Goal: Task Accomplishment & Management: Manage account settings

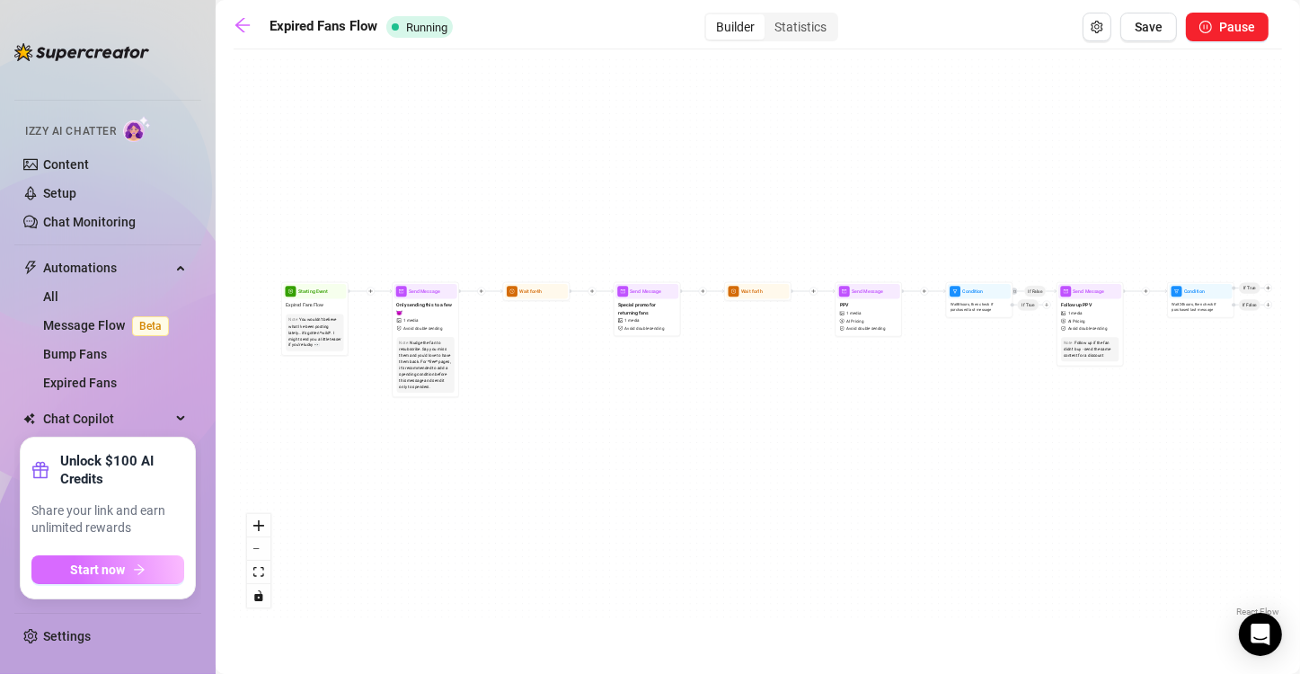
click at [129, 572] on button "Start now" at bounding box center [107, 569] width 153 height 29
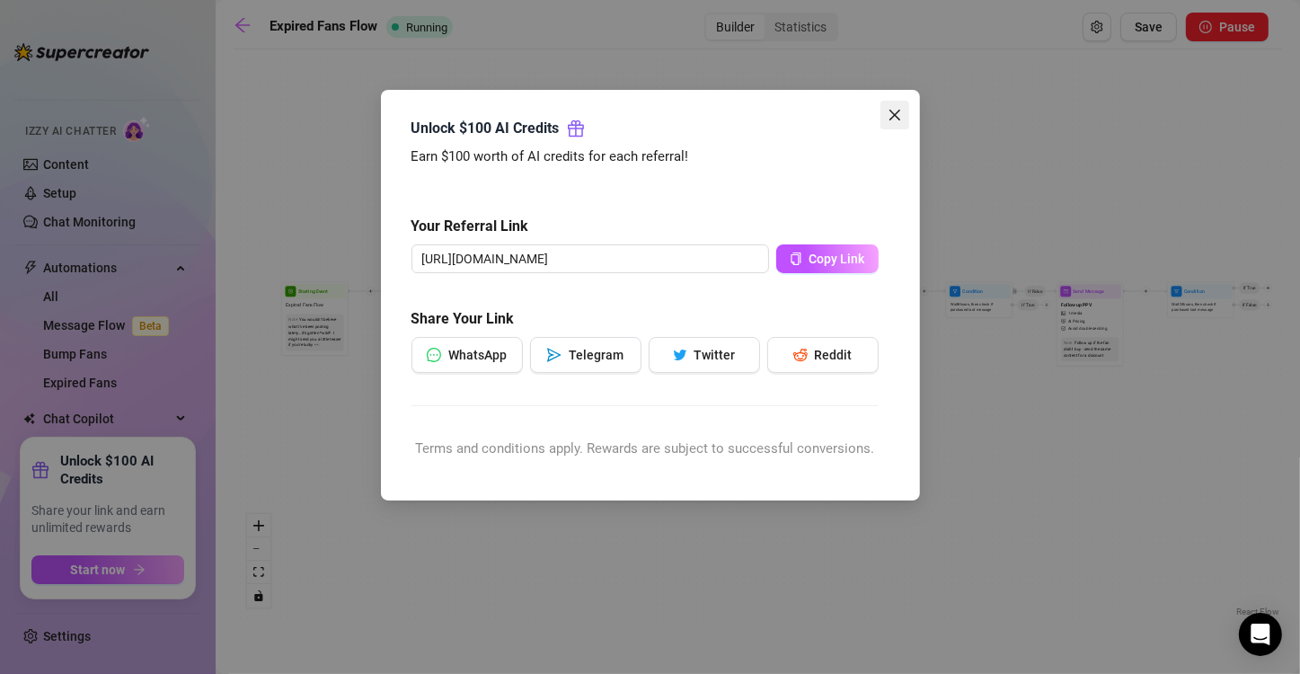
click at [894, 113] on icon "close" at bounding box center [894, 115] width 11 height 11
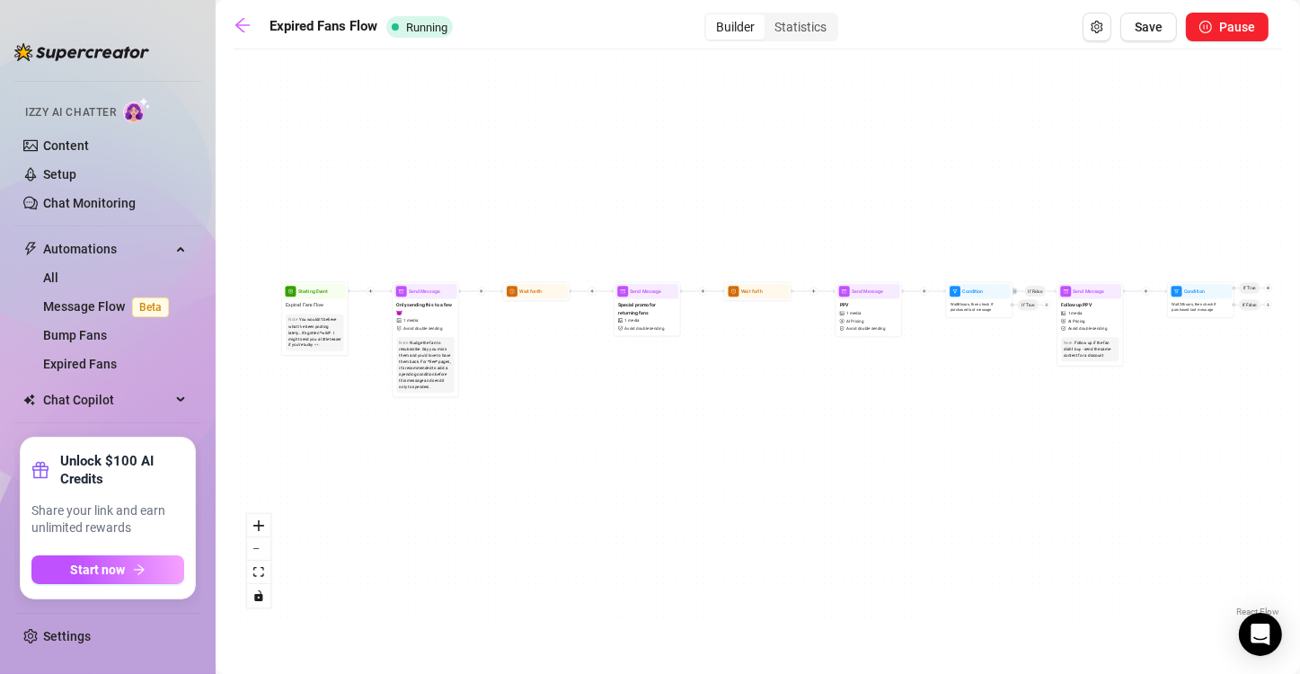
scroll to position [25, 0]
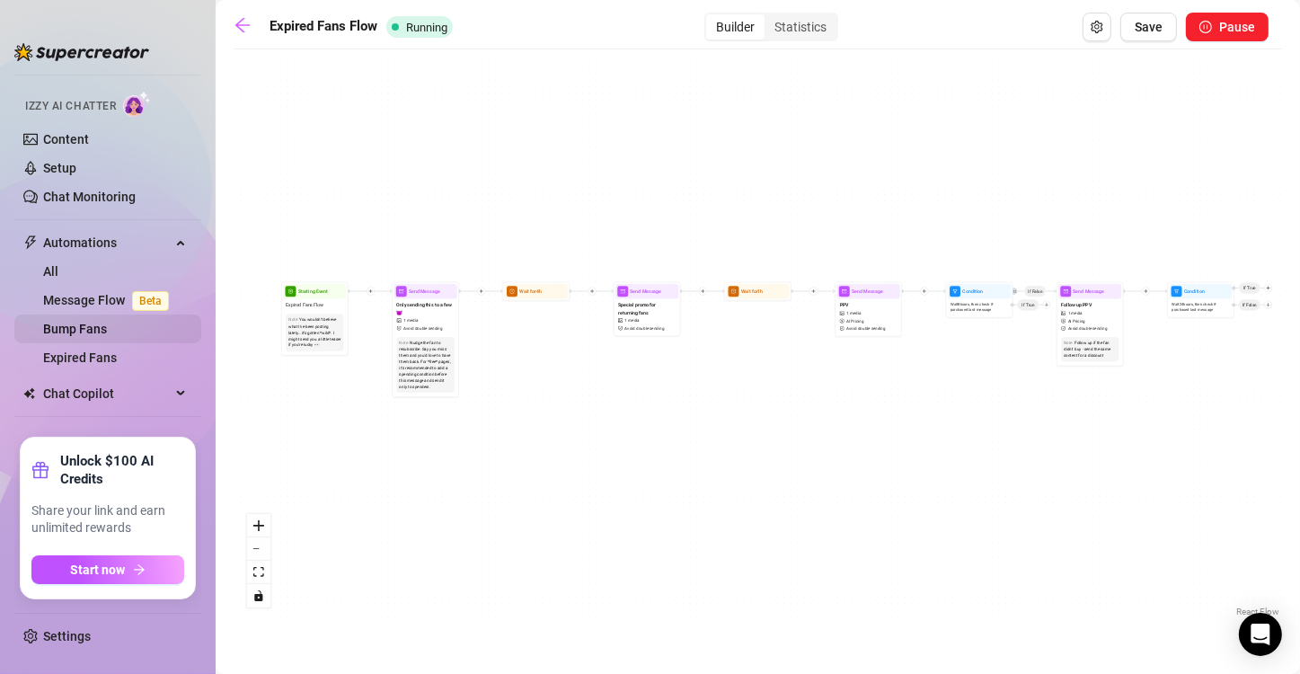
click at [99, 327] on link "Bump Fans" at bounding box center [75, 329] width 64 height 14
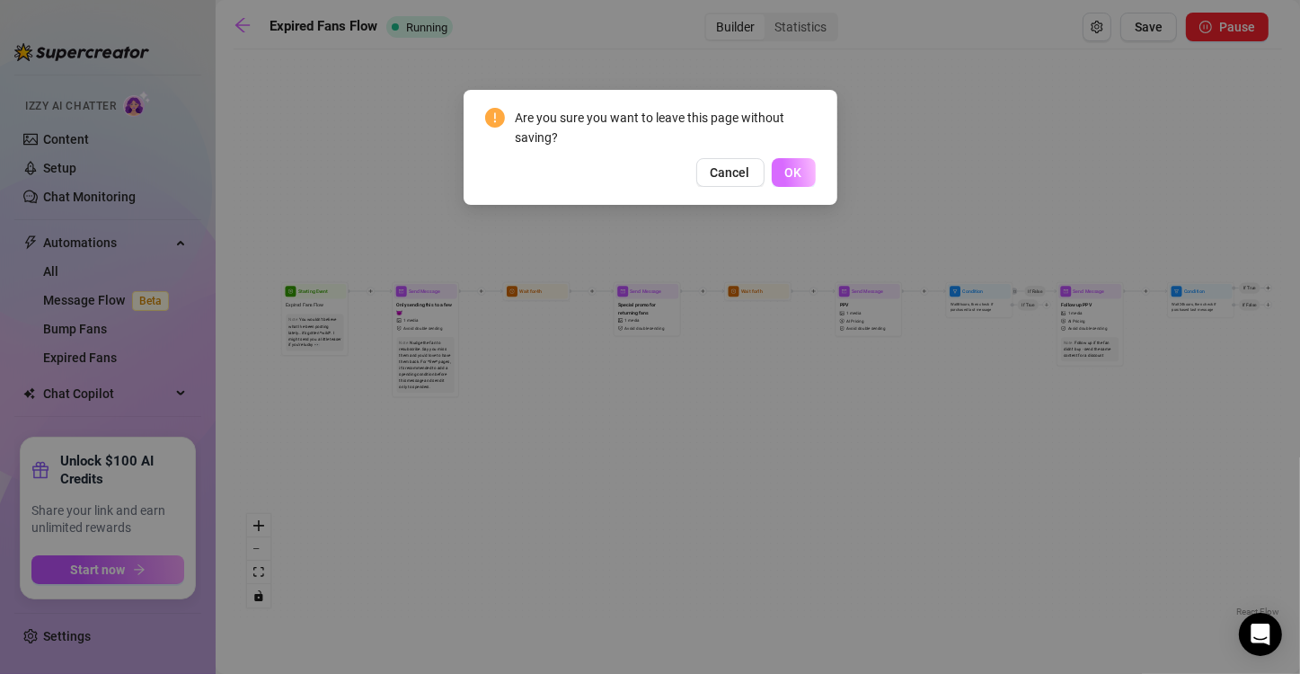
click at [793, 173] on span "OK" at bounding box center [793, 172] width 17 height 14
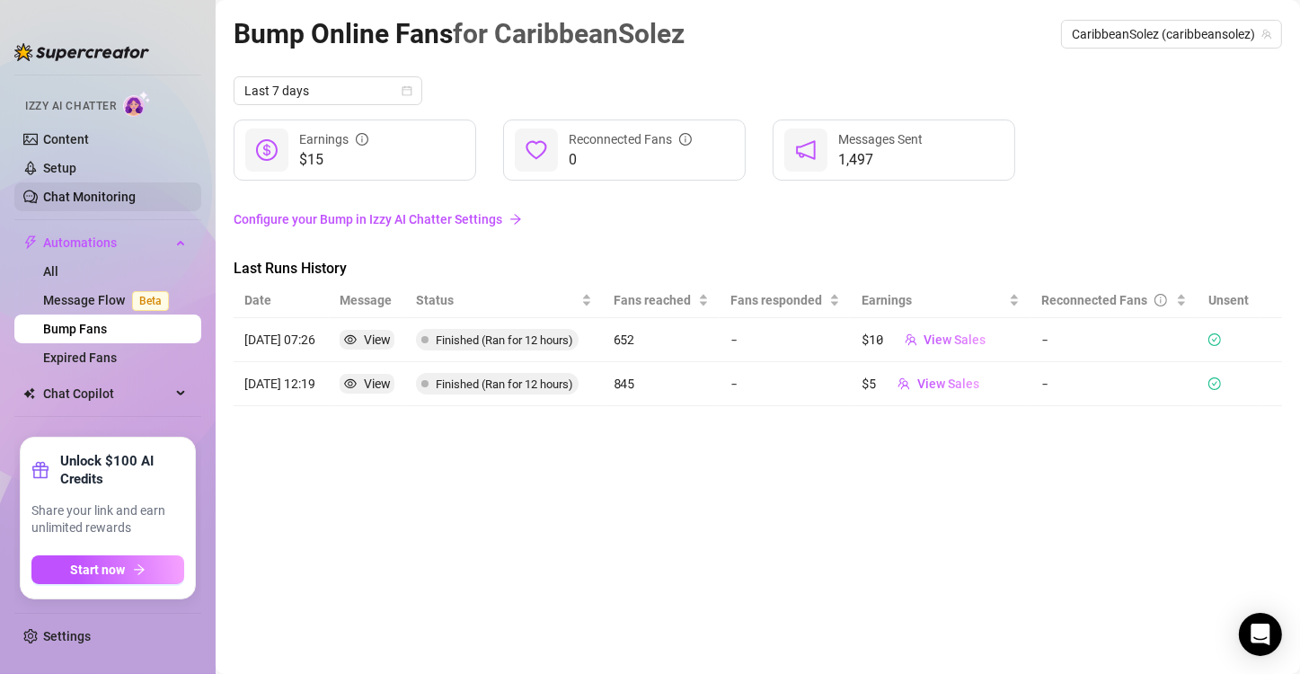
click at [111, 191] on link "Chat Monitoring" at bounding box center [89, 197] width 93 height 14
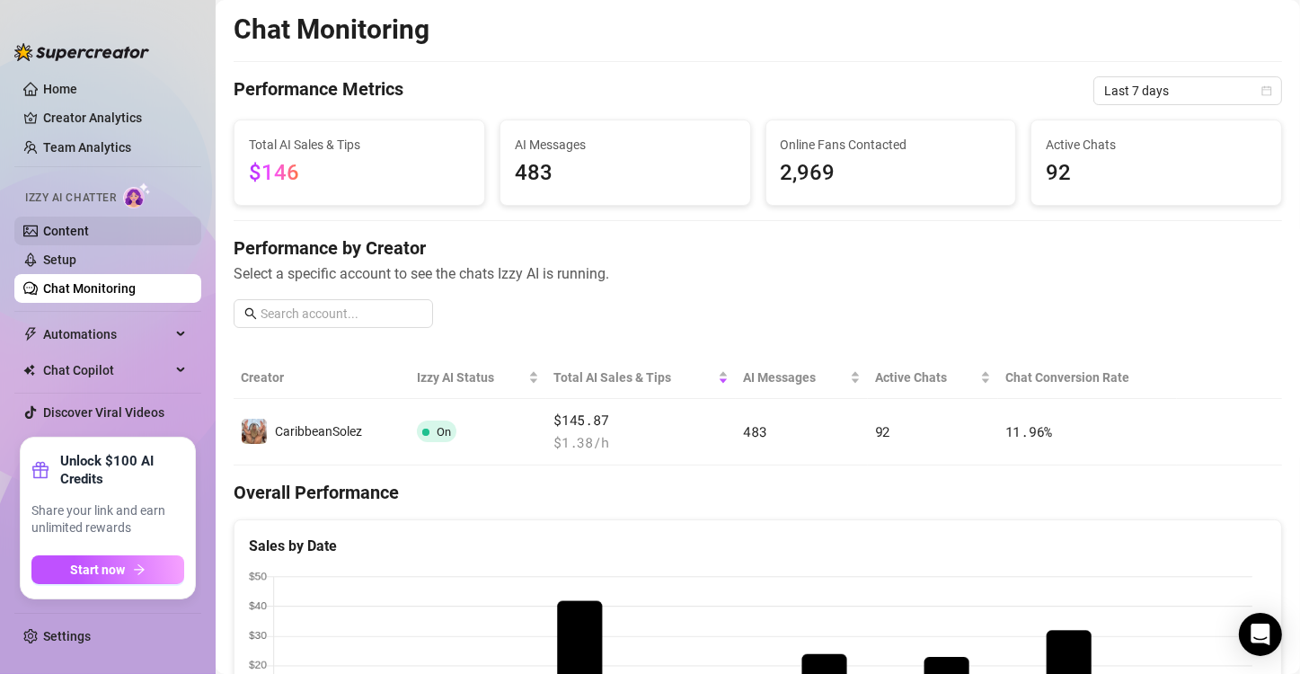
click at [89, 231] on link "Content" at bounding box center [66, 231] width 46 height 14
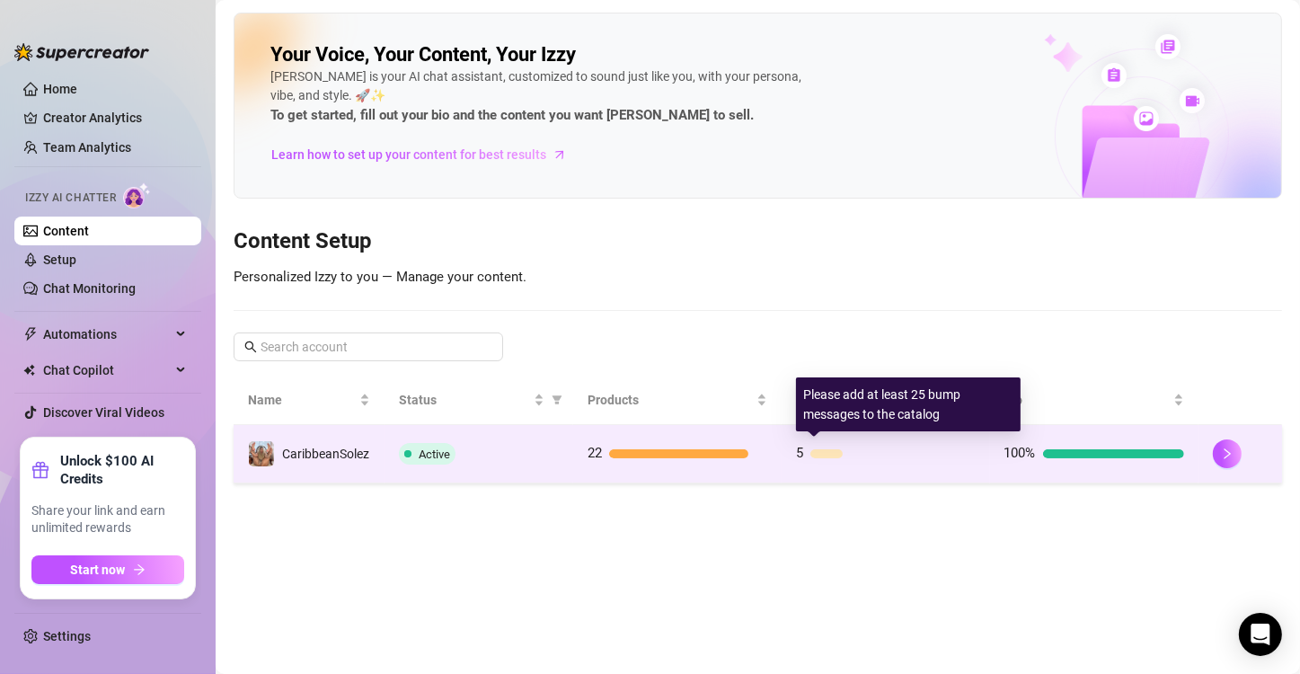
click at [837, 451] on div at bounding box center [827, 453] width 33 height 9
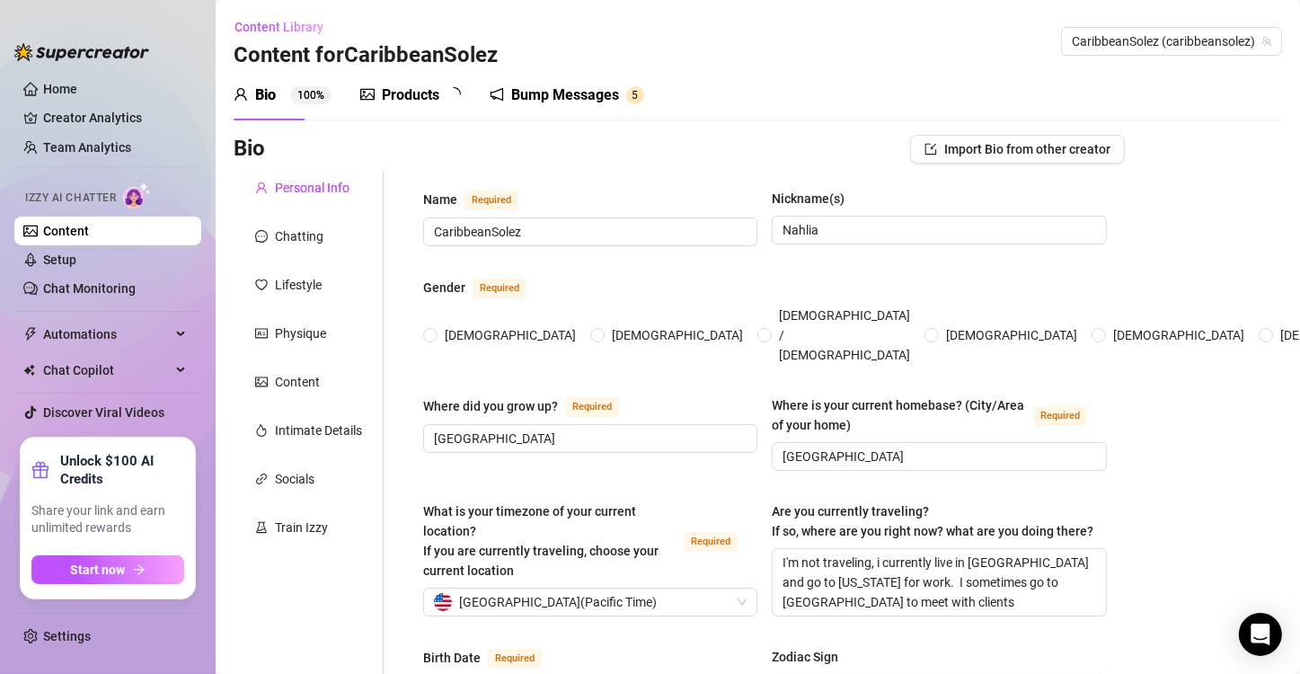
radio input "true"
type input "[DATE]"
click at [308, 219] on div "Chatting" at bounding box center [309, 236] width 150 height 34
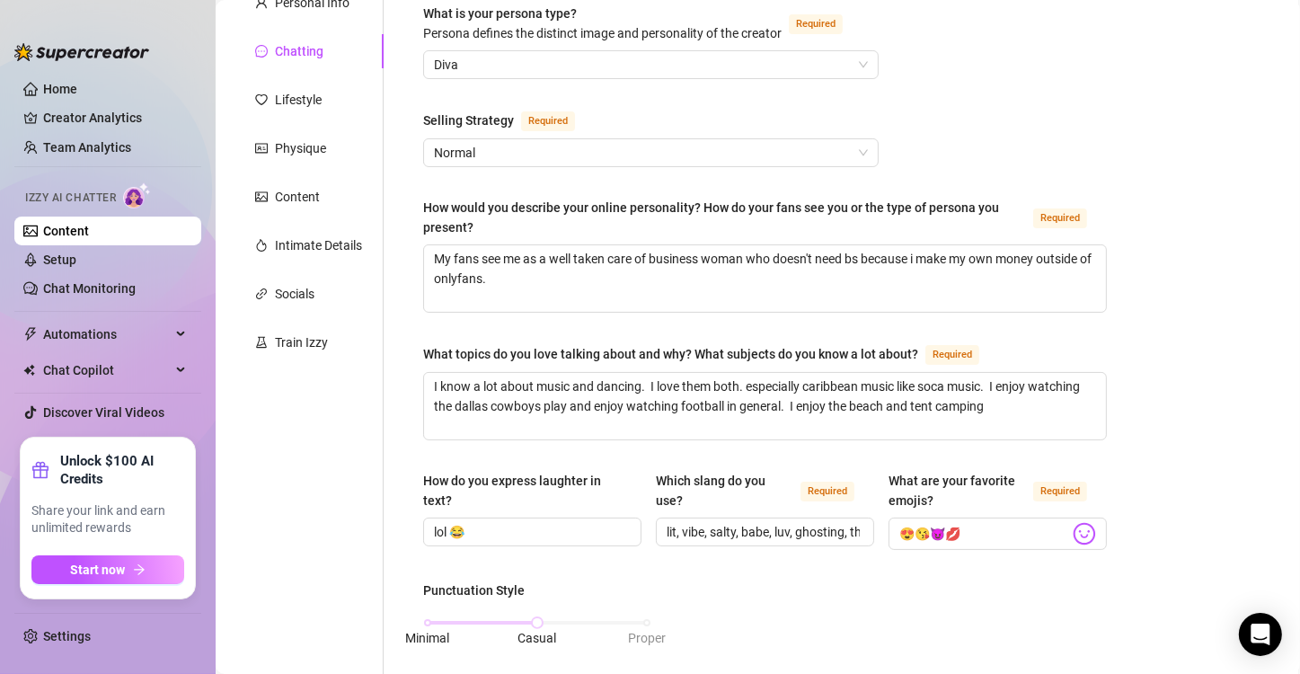
scroll to position [183, 0]
click at [297, 346] on div "Train Izzy" at bounding box center [301, 344] width 53 height 20
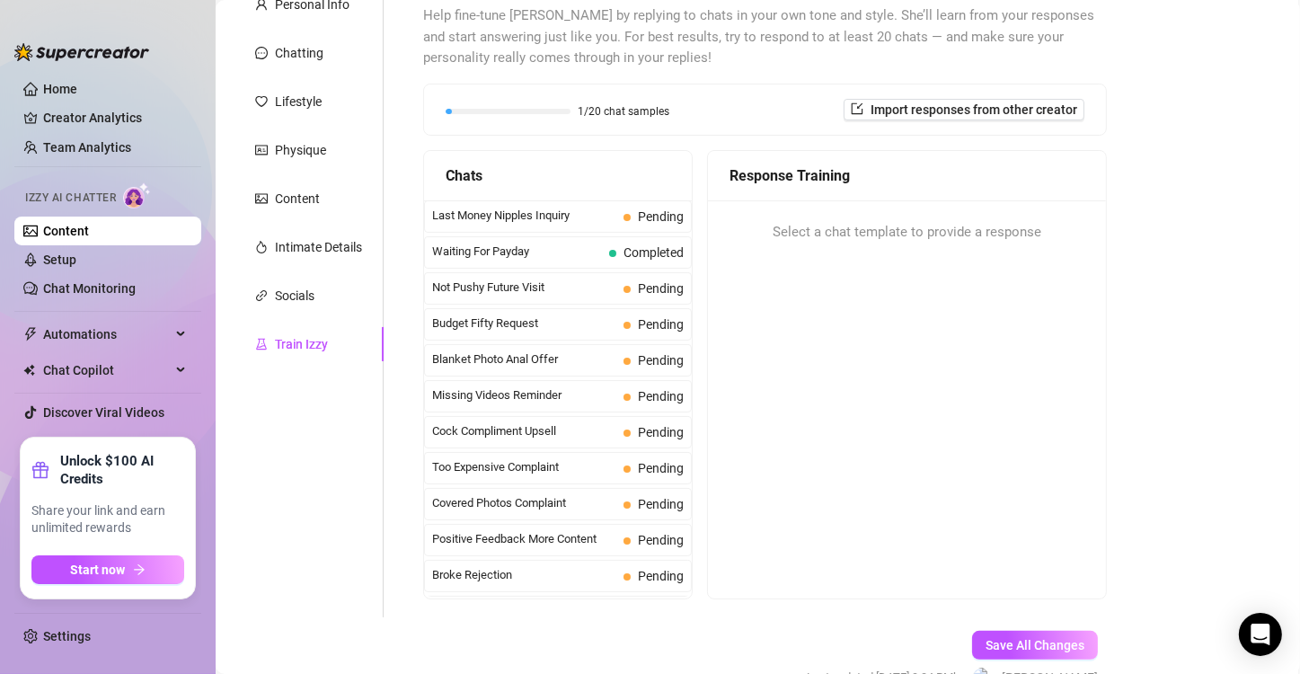
click at [89, 234] on link "Content" at bounding box center [66, 231] width 46 height 14
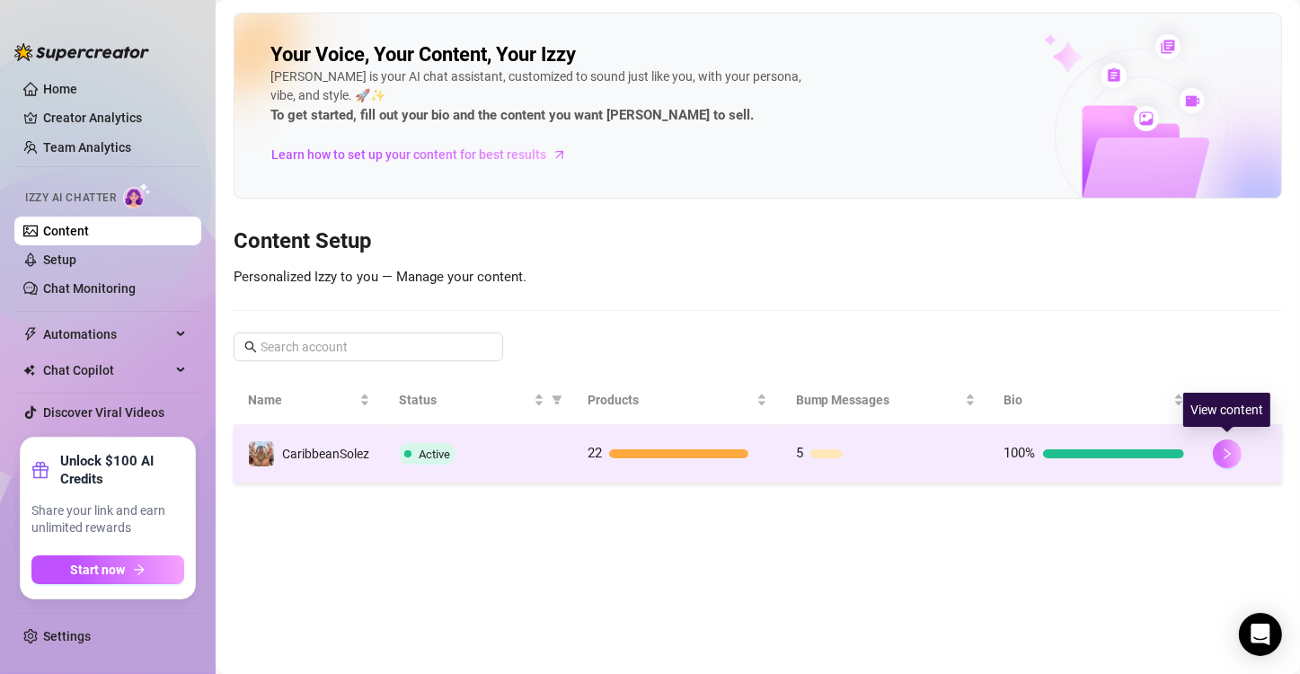
click at [1228, 453] on icon "right" at bounding box center [1227, 454] width 13 height 13
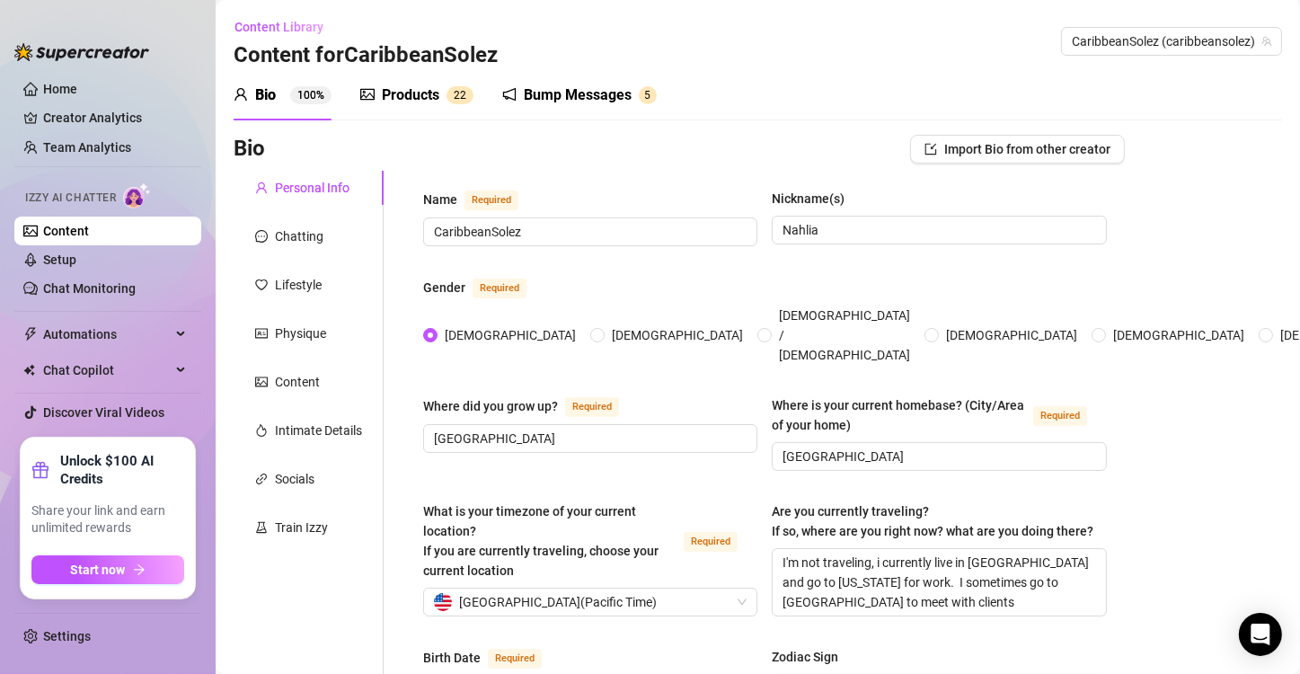
click at [563, 97] on div "Bump Messages" at bounding box center [578, 95] width 108 height 22
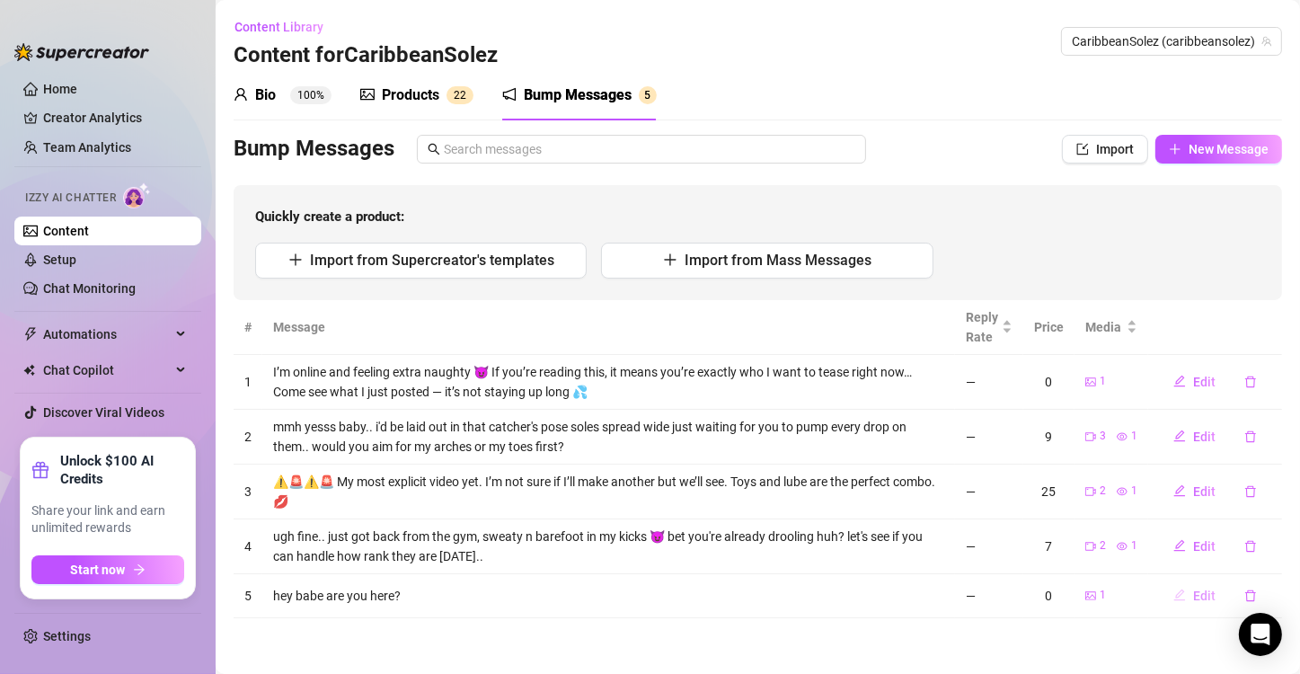
click at [1193, 592] on button "Edit" at bounding box center [1194, 595] width 71 height 29
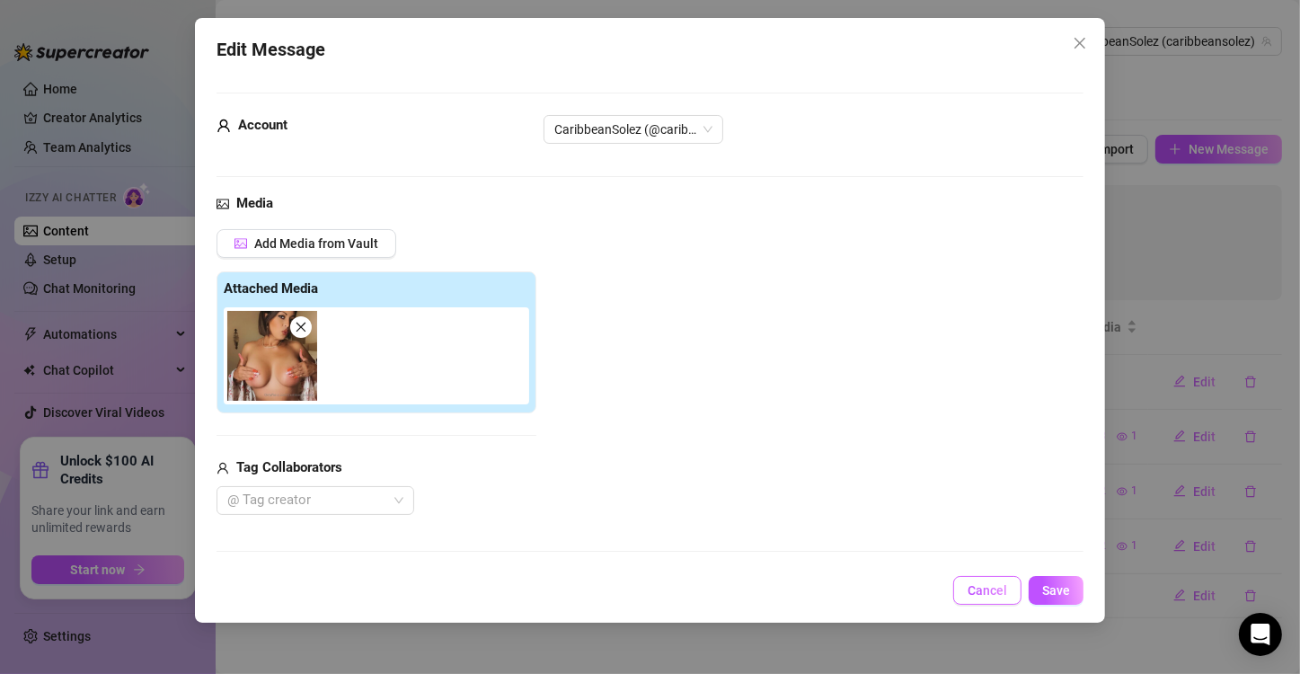
click at [984, 589] on span "Cancel" at bounding box center [988, 590] width 40 height 14
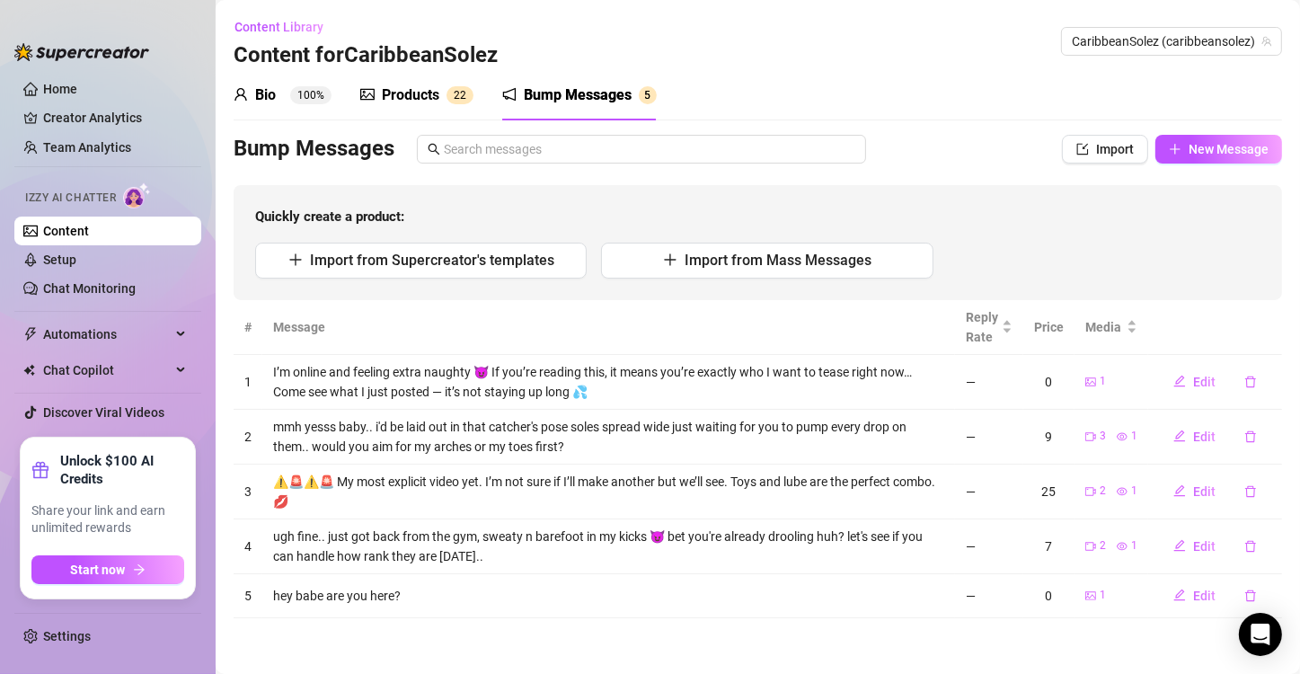
drag, startPoint x: 1199, startPoint y: 547, endPoint x: 935, endPoint y: 497, distance: 268.9
click at [935, 497] on tbody "1 I’m online and feeling extra naughty 😈 If you’re reading this, it means you’r…" at bounding box center [758, 486] width 1049 height 263
click at [1201, 594] on span "Edit" at bounding box center [1204, 596] width 22 height 14
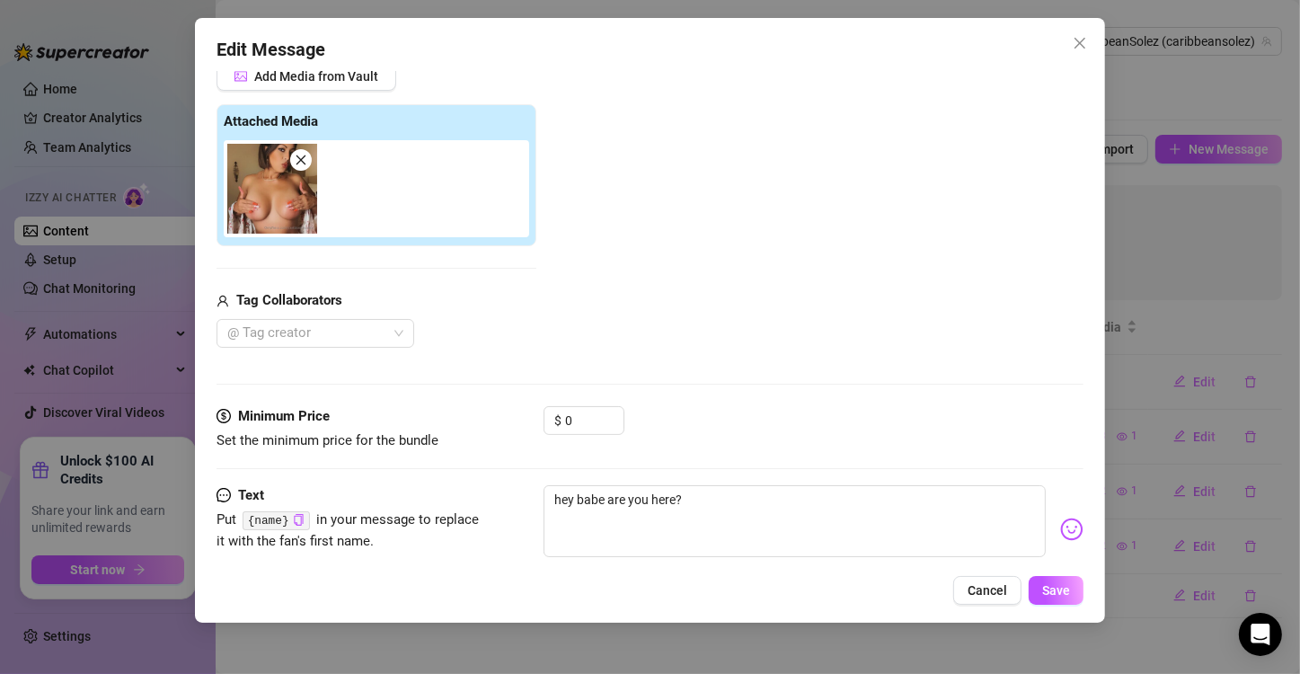
scroll to position [206, 0]
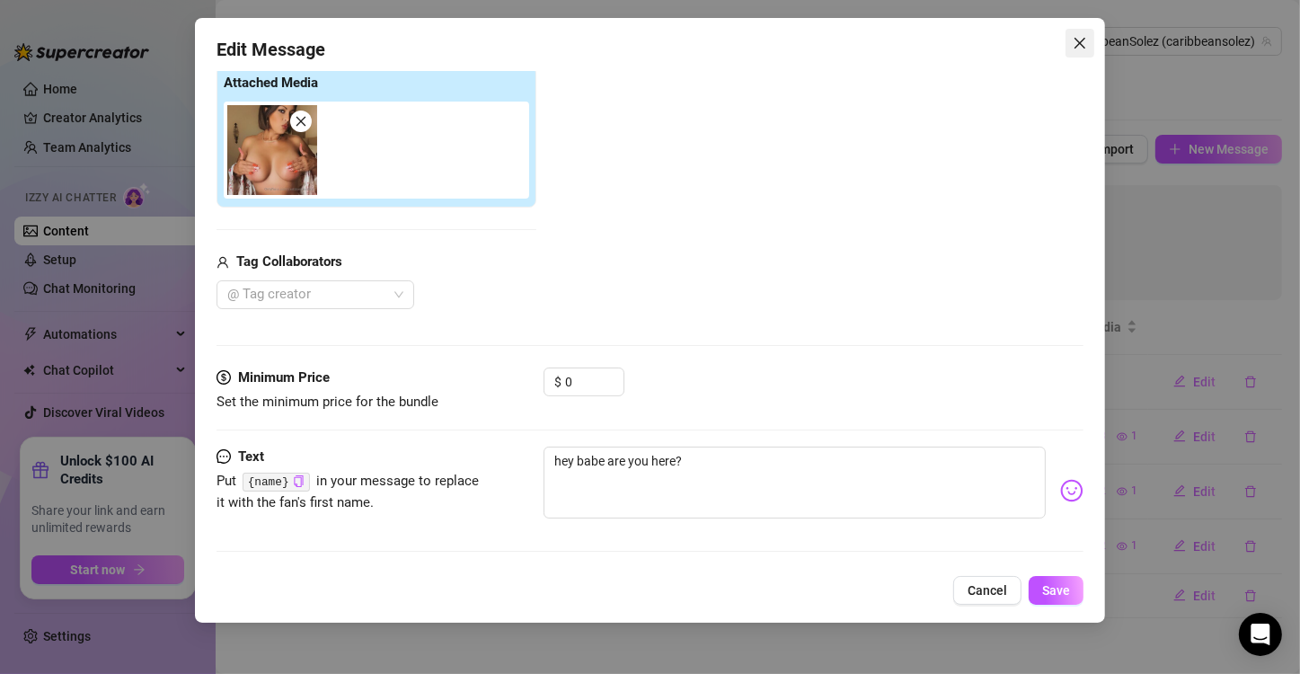
click at [1075, 50] on button "Close" at bounding box center [1080, 43] width 29 height 29
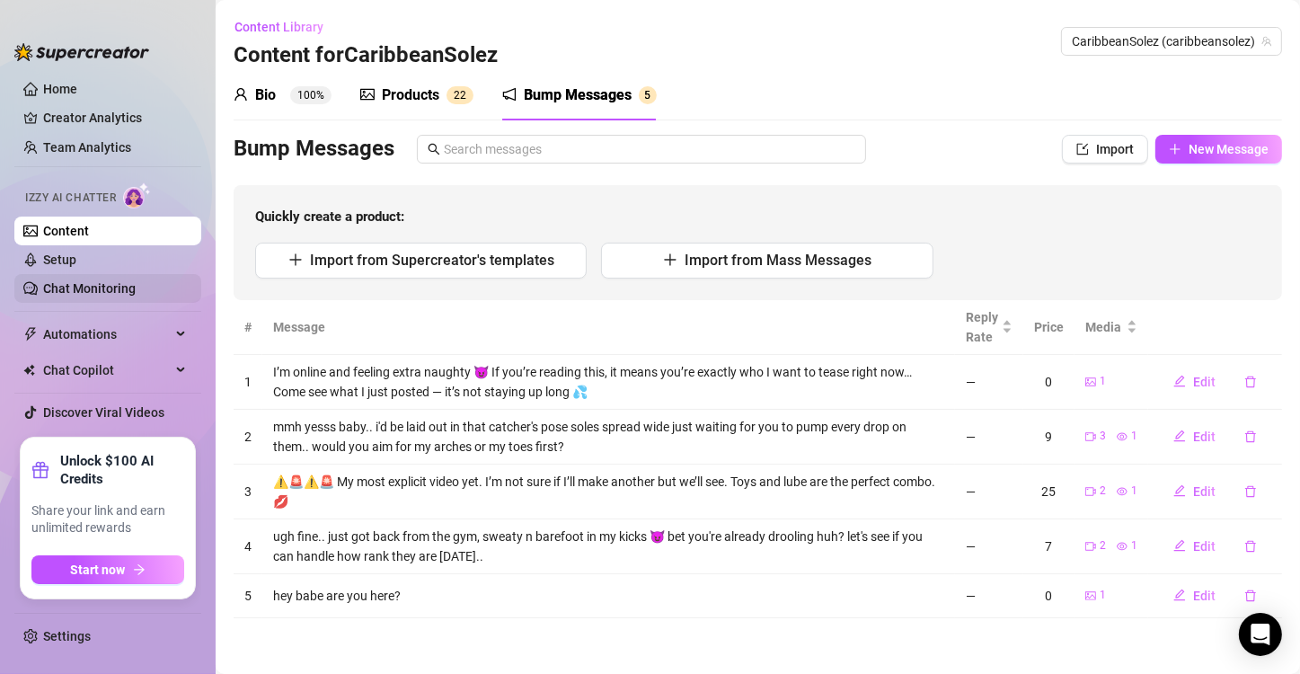
click at [111, 286] on link "Chat Monitoring" at bounding box center [89, 288] width 93 height 14
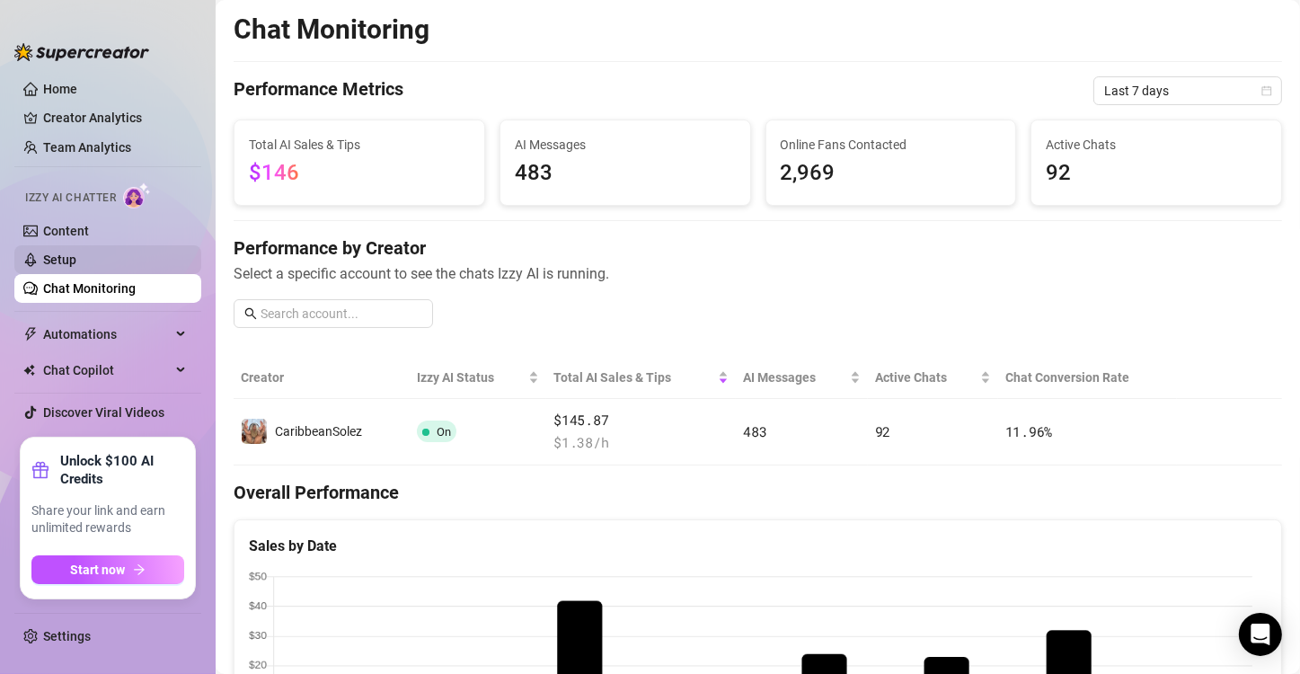
click at [67, 255] on link "Setup" at bounding box center [59, 260] width 33 height 14
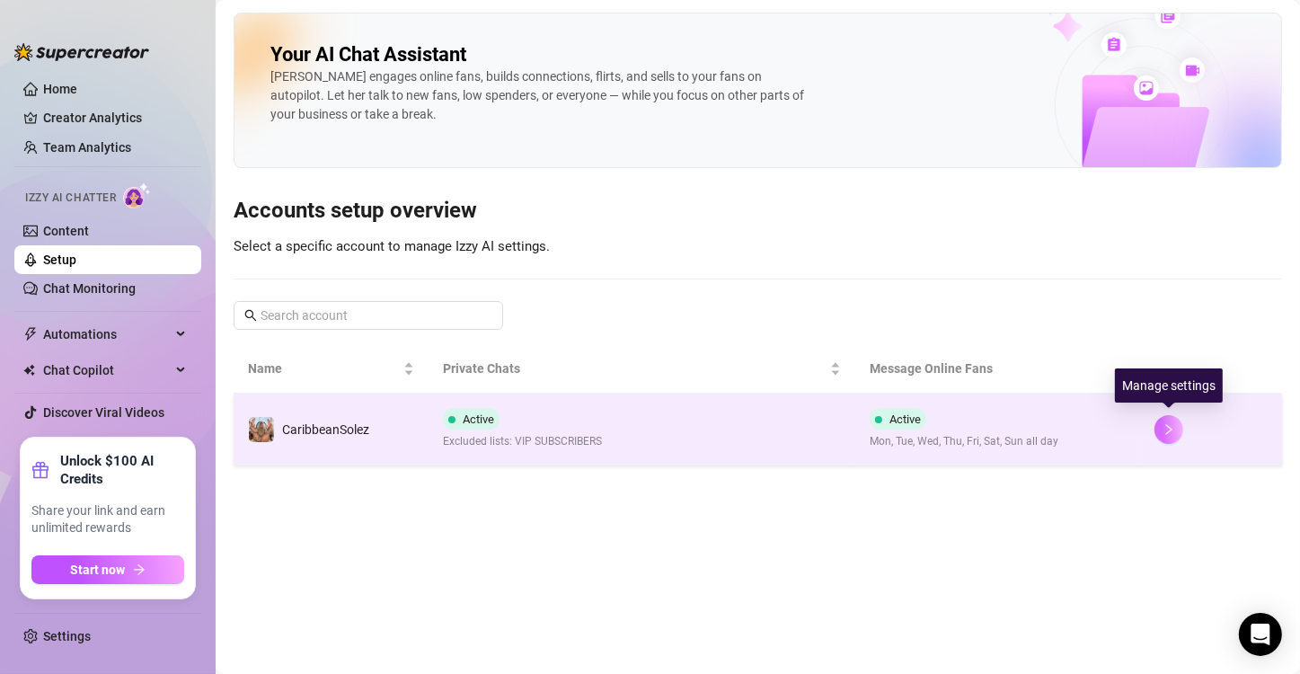
click at [1172, 439] on button "button" at bounding box center [1169, 429] width 29 height 29
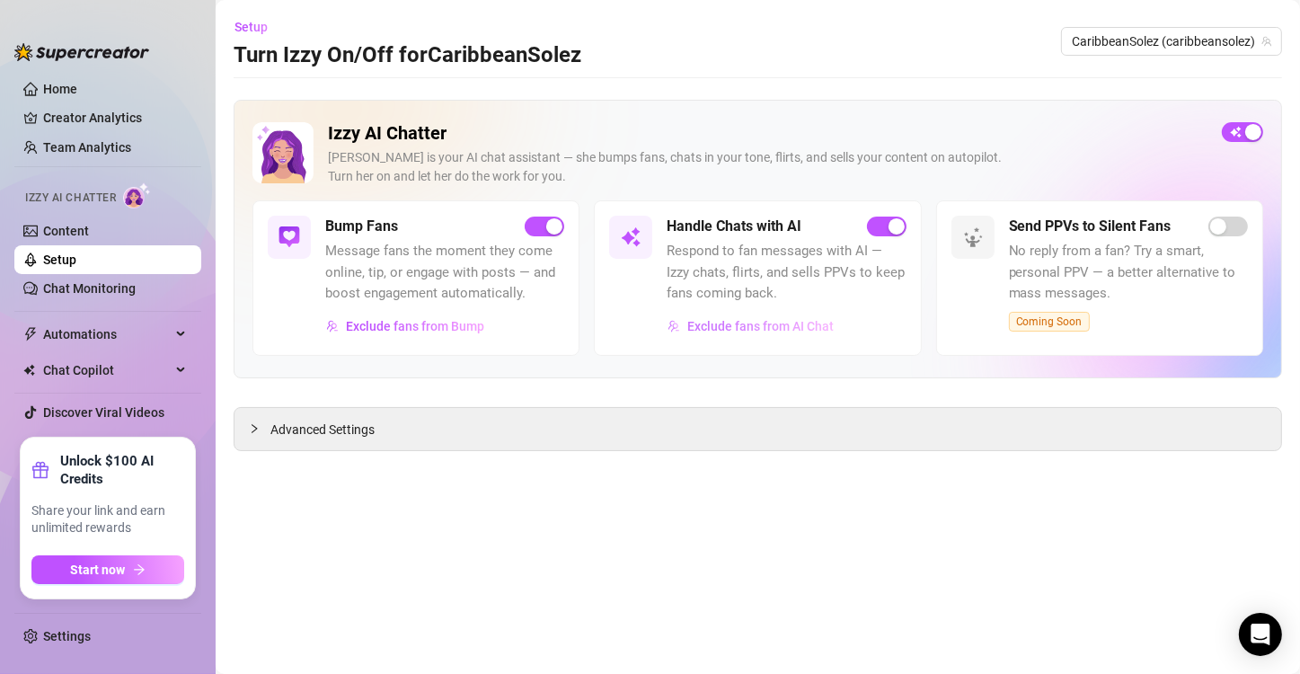
click at [728, 330] on span "Exclude fans from AI Chat" at bounding box center [760, 326] width 146 height 14
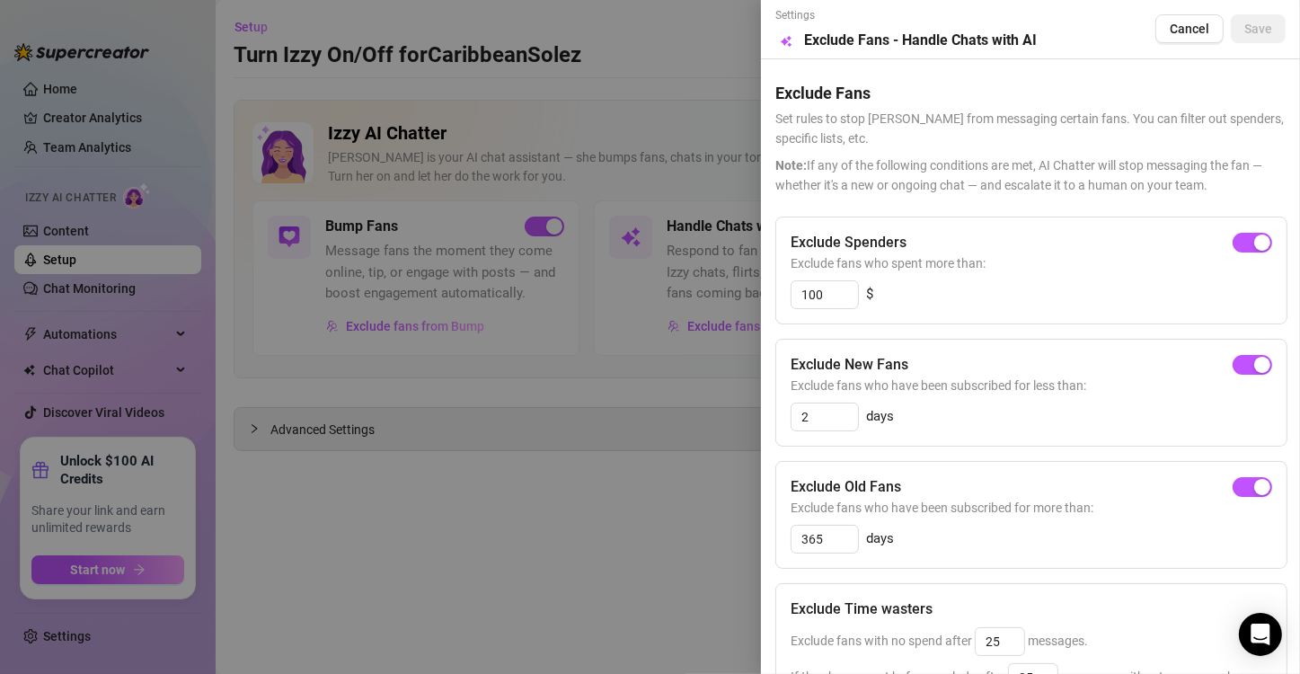
click at [457, 320] on div at bounding box center [650, 337] width 1300 height 674
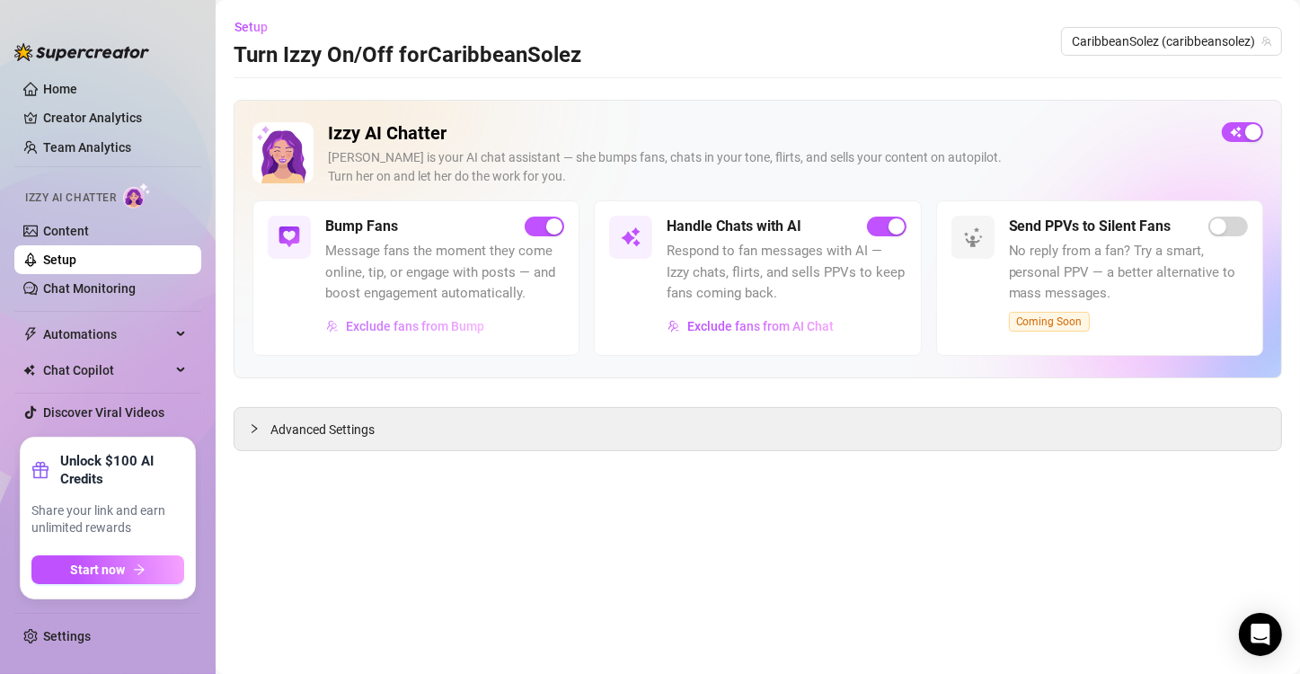
click at [451, 330] on span "Exclude fans from Bump" at bounding box center [415, 326] width 138 height 14
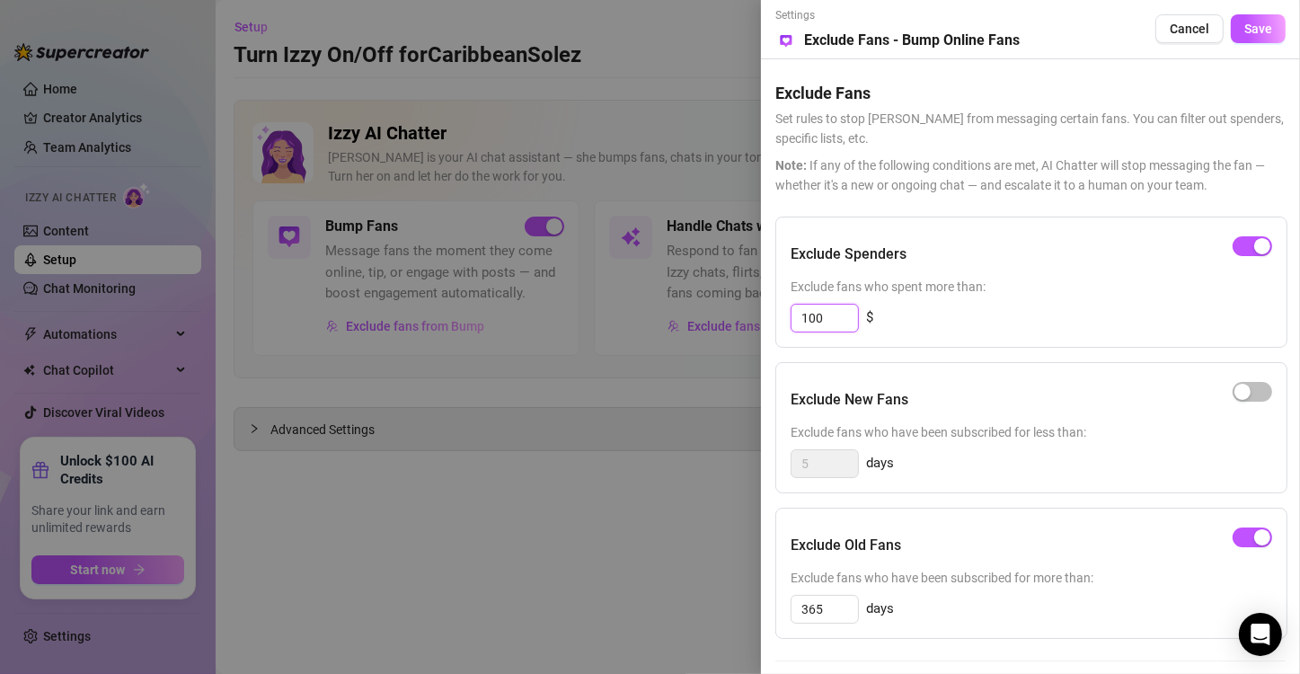
drag, startPoint x: 843, startPoint y: 316, endPoint x: 758, endPoint y: 328, distance: 86.2
click at [758, 328] on div "Settings Preview Exclude Fans - Bump Online Fans Cancel Save Exclude Fans Set r…" at bounding box center [650, 337] width 1300 height 674
type input "50"
click at [1252, 31] on span "Save" at bounding box center [1259, 29] width 28 height 14
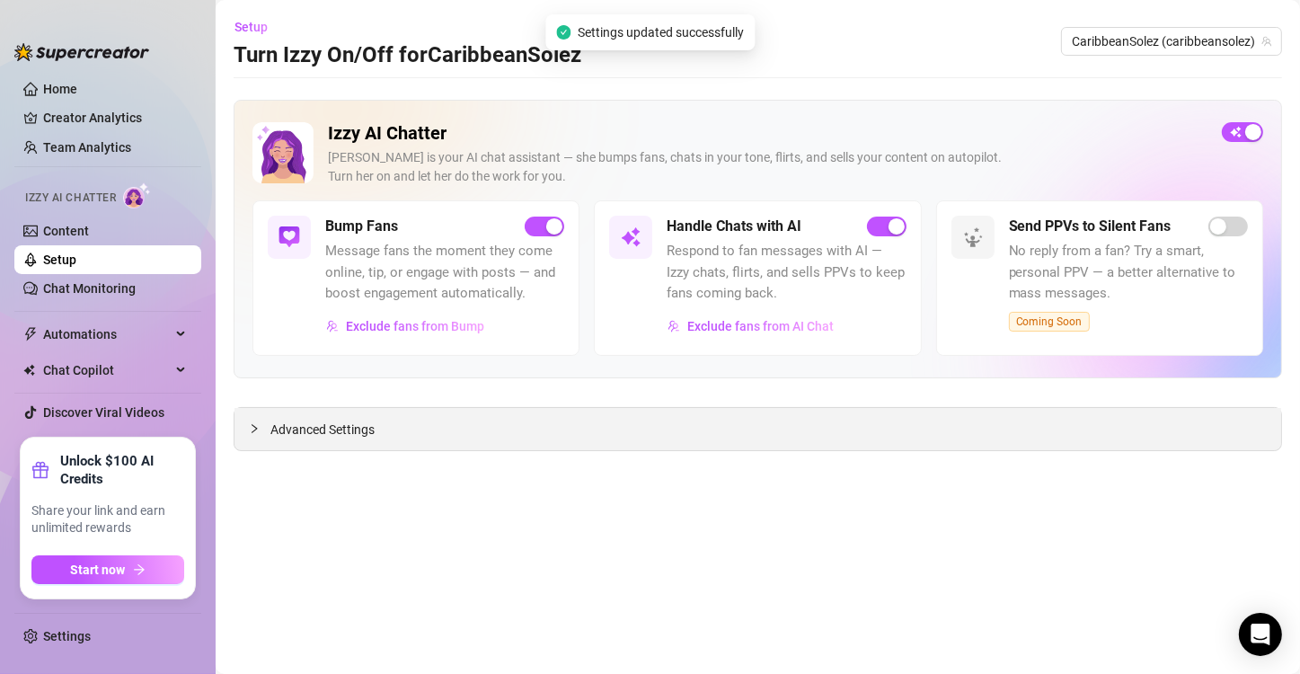
click at [315, 425] on span "Advanced Settings" at bounding box center [322, 430] width 104 height 20
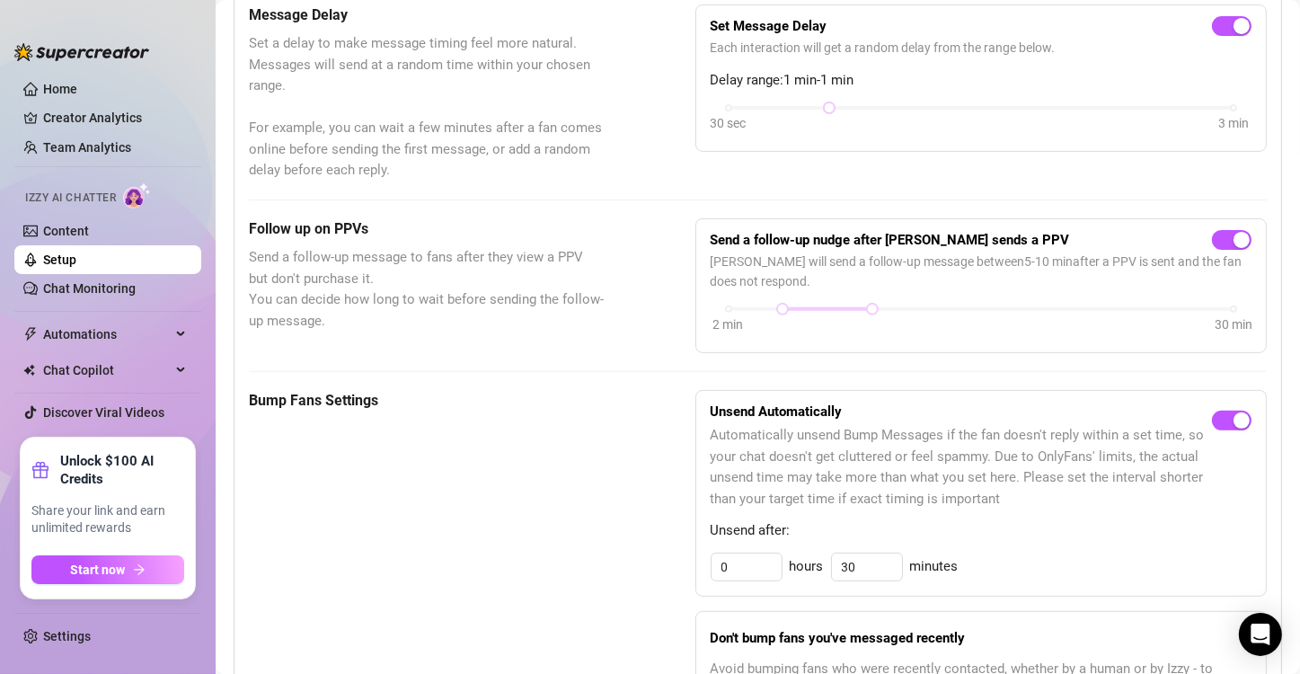
scroll to position [541, 0]
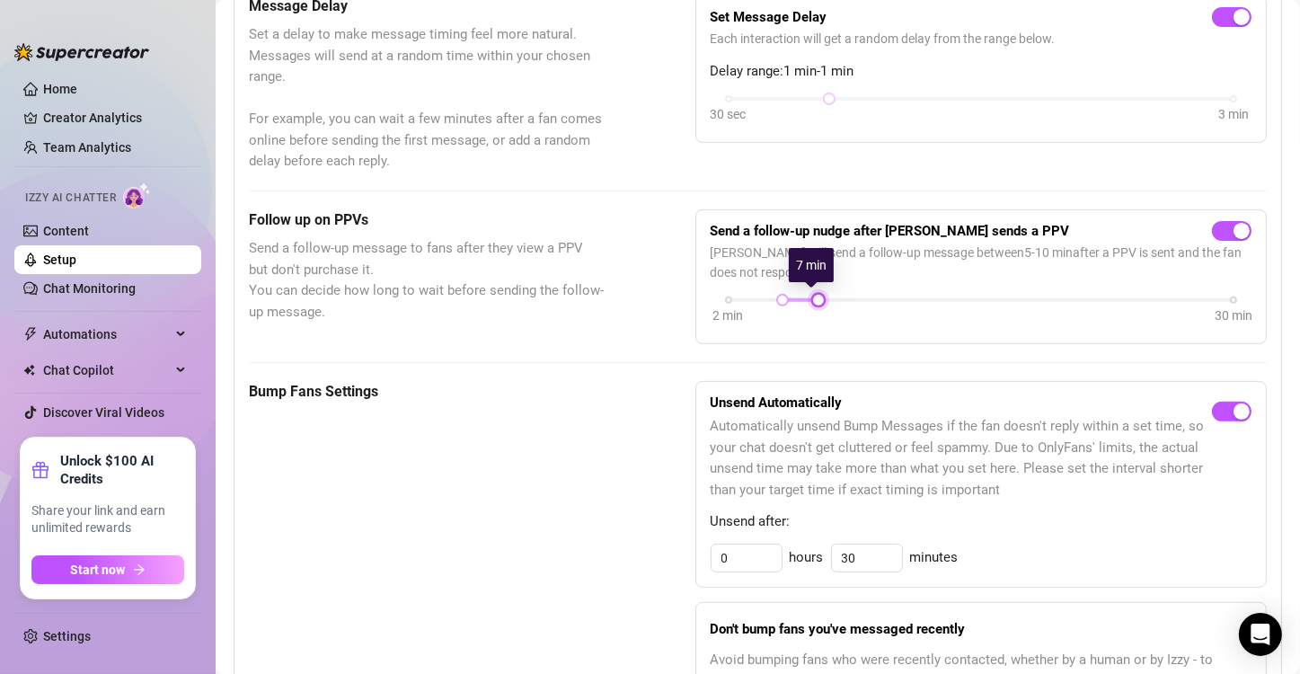
drag, startPoint x: 864, startPoint y: 295, endPoint x: 810, endPoint y: 302, distance: 54.4
click at [814, 302] on div at bounding box center [818, 300] width 9 height 9
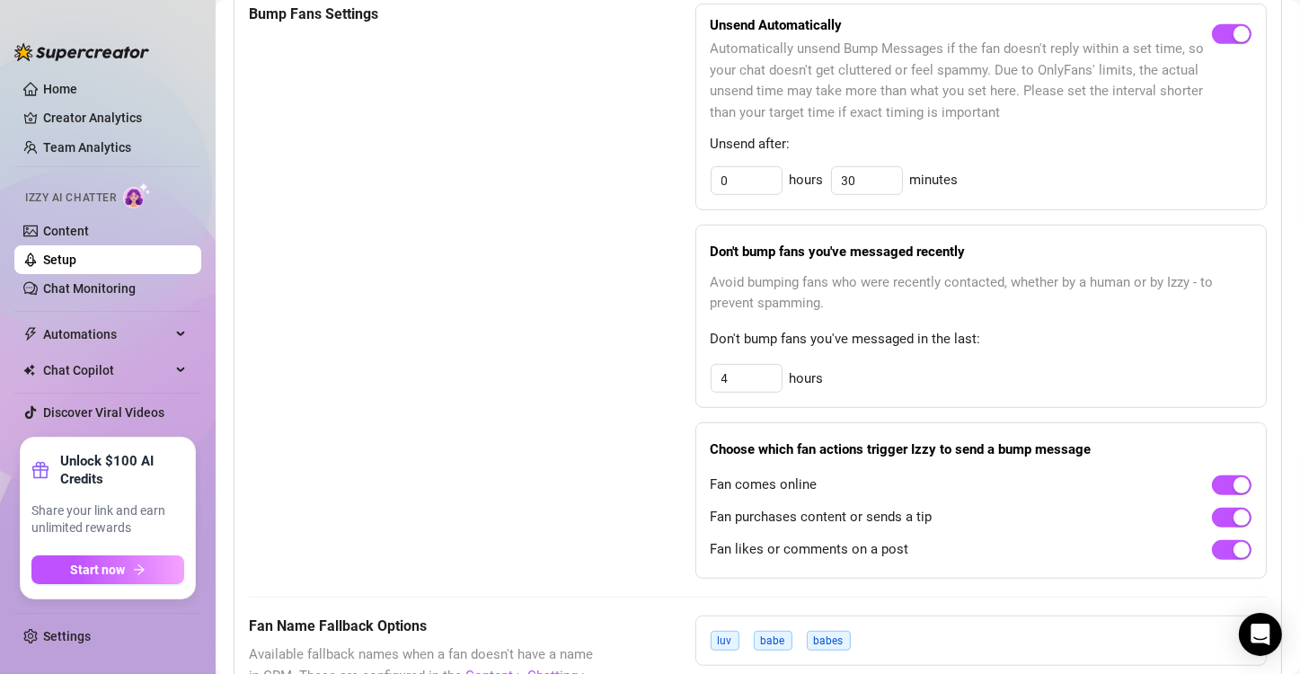
scroll to position [919, 0]
drag, startPoint x: 851, startPoint y: 176, endPoint x: 811, endPoint y: 191, distance: 42.4
click at [811, 191] on div "Unsend Automatically Automatically unsend Bump Messages if the fan doesn't repl…" at bounding box center [982, 106] width 572 height 207
type input "30"
drag, startPoint x: 738, startPoint y: 179, endPoint x: 696, endPoint y: 180, distance: 41.3
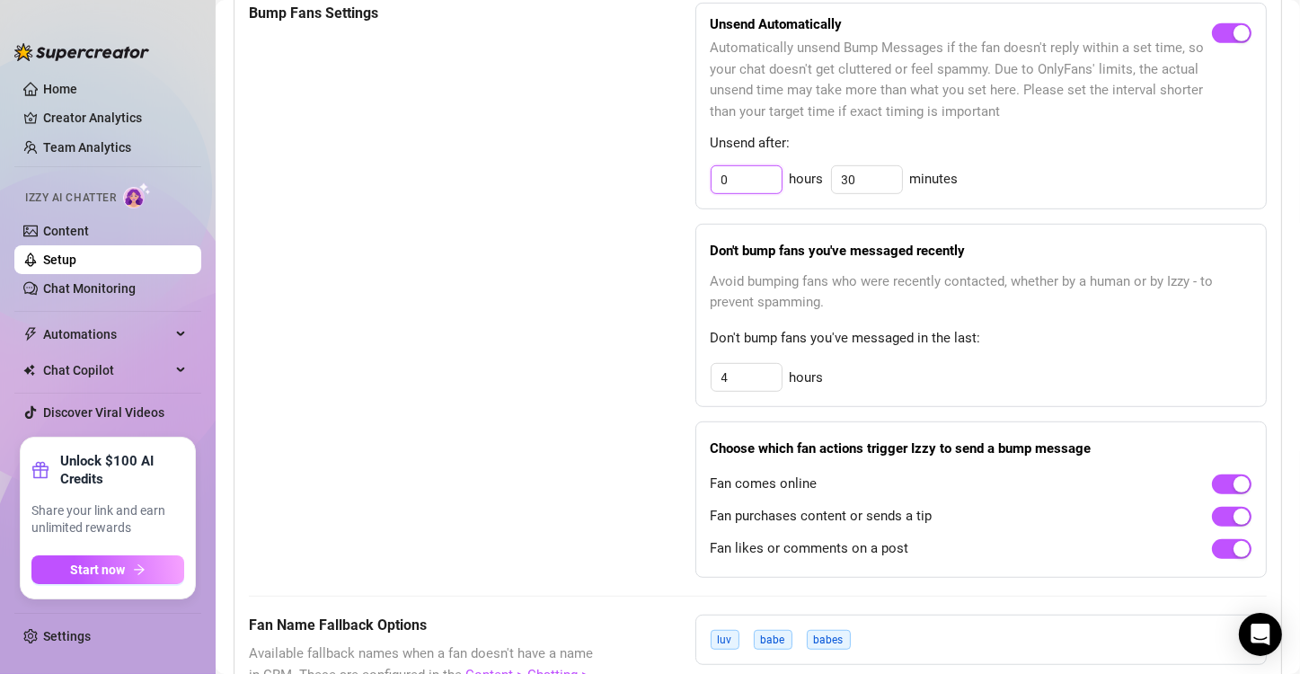
click at [696, 180] on div "Unsend Automatically Automatically unsend Bump Messages if the fan doesn't repl…" at bounding box center [982, 106] width 572 height 207
type input "4"
click at [850, 171] on input "30" at bounding box center [867, 179] width 70 height 27
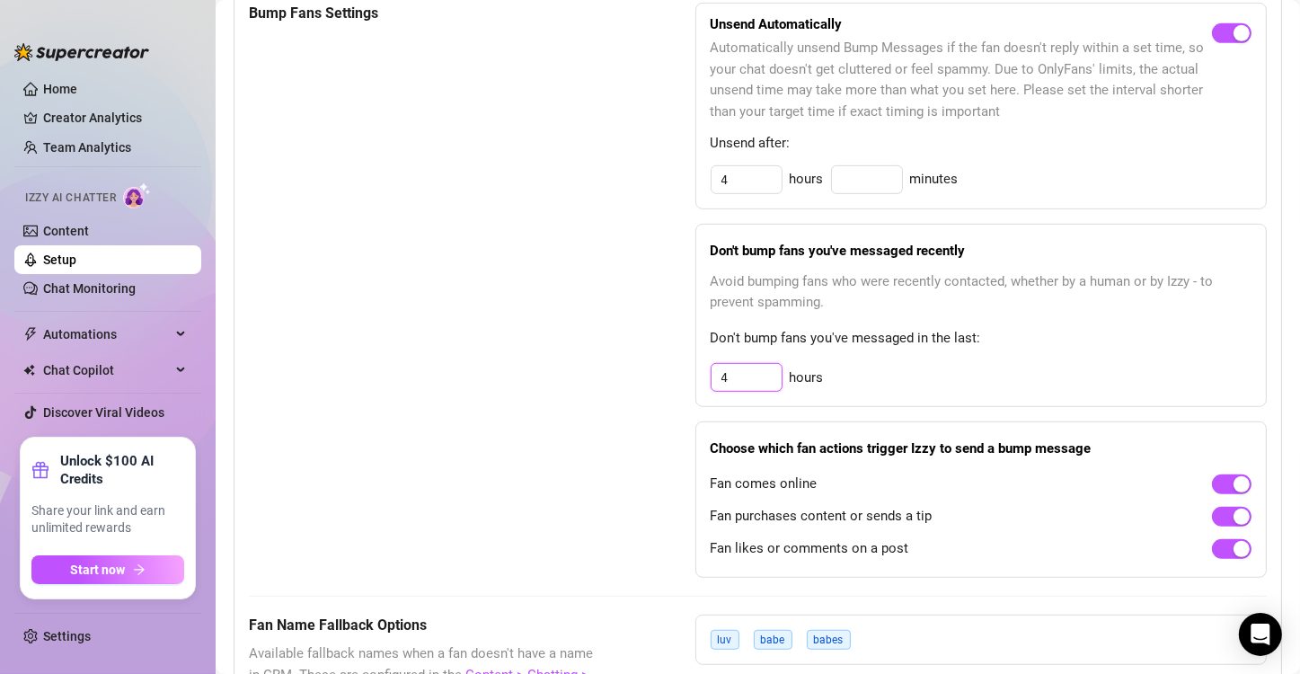
click at [762, 193] on input "4" at bounding box center [747, 179] width 70 height 27
click at [769, 381] on input "4" at bounding box center [747, 377] width 70 height 27
drag, startPoint x: 749, startPoint y: 377, endPoint x: 696, endPoint y: 385, distance: 52.7
click at [696, 385] on div "Don't bump fans you've messaged recently Avoid bumping fans who were recently c…" at bounding box center [982, 316] width 572 height 184
type input "24"
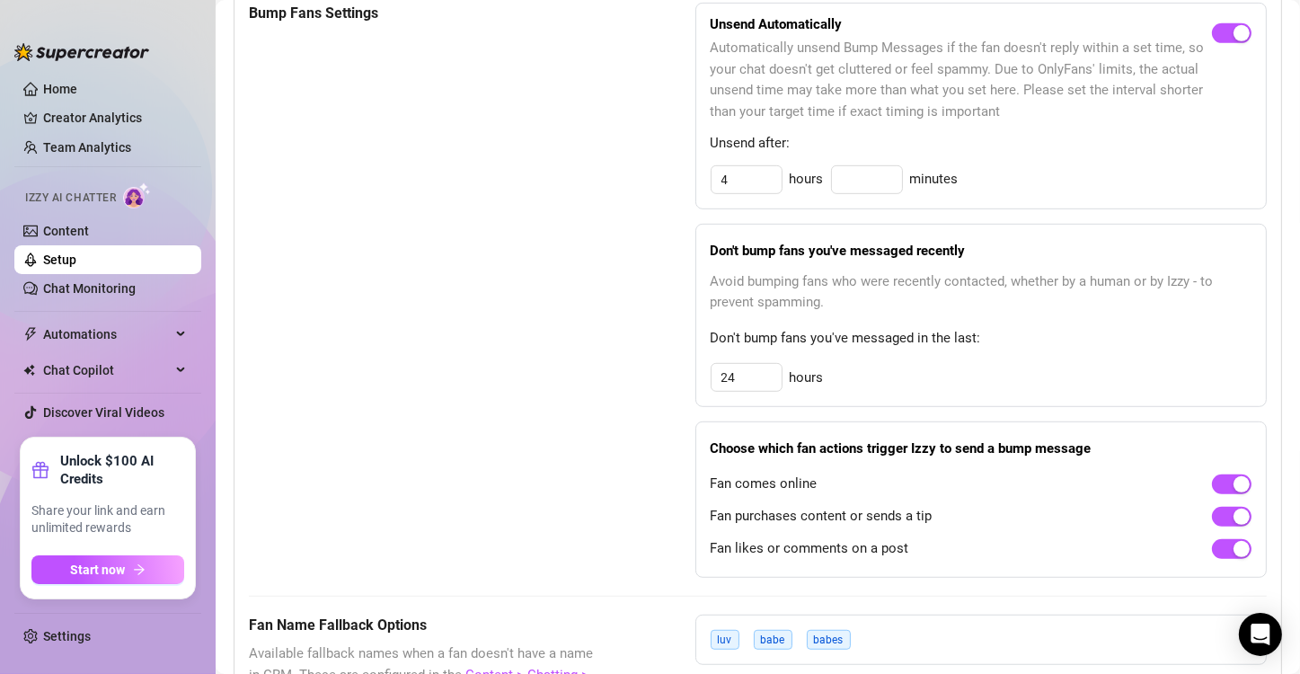
click at [682, 372] on div "Bump Fans Settings Unsend Automatically Automatically unsend Bump Messages if t…" at bounding box center [758, 291] width 1018 height 576
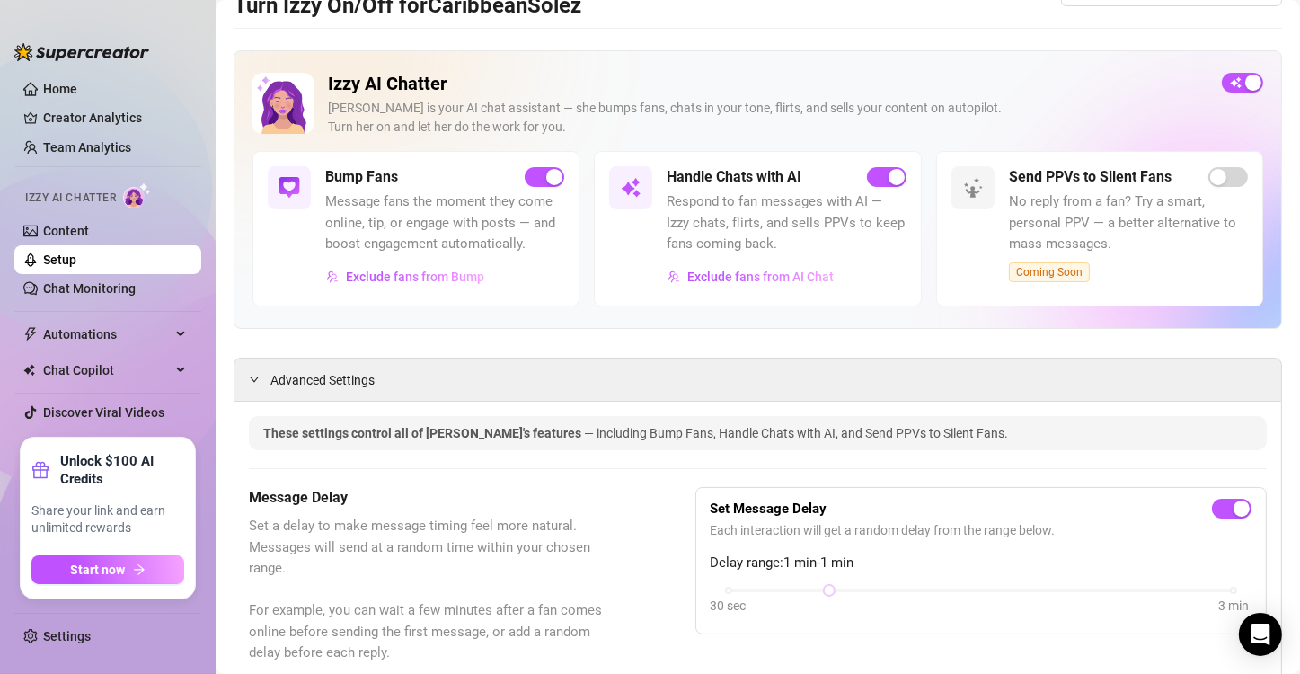
scroll to position [0, 0]
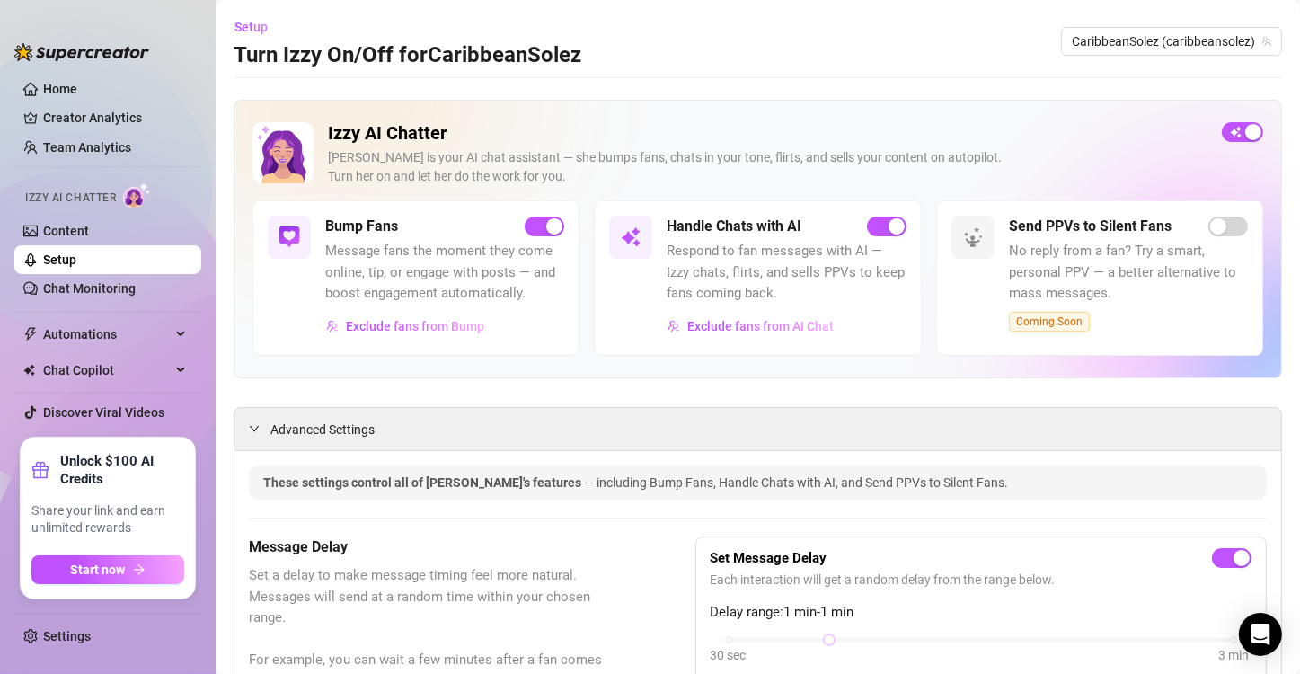
click at [598, 497] on div "These settings control all of [PERSON_NAME]'s features — including Bump Fans, H…" at bounding box center [758, 482] width 1018 height 34
click at [253, 427] on icon "expanded" at bounding box center [254, 428] width 11 height 11
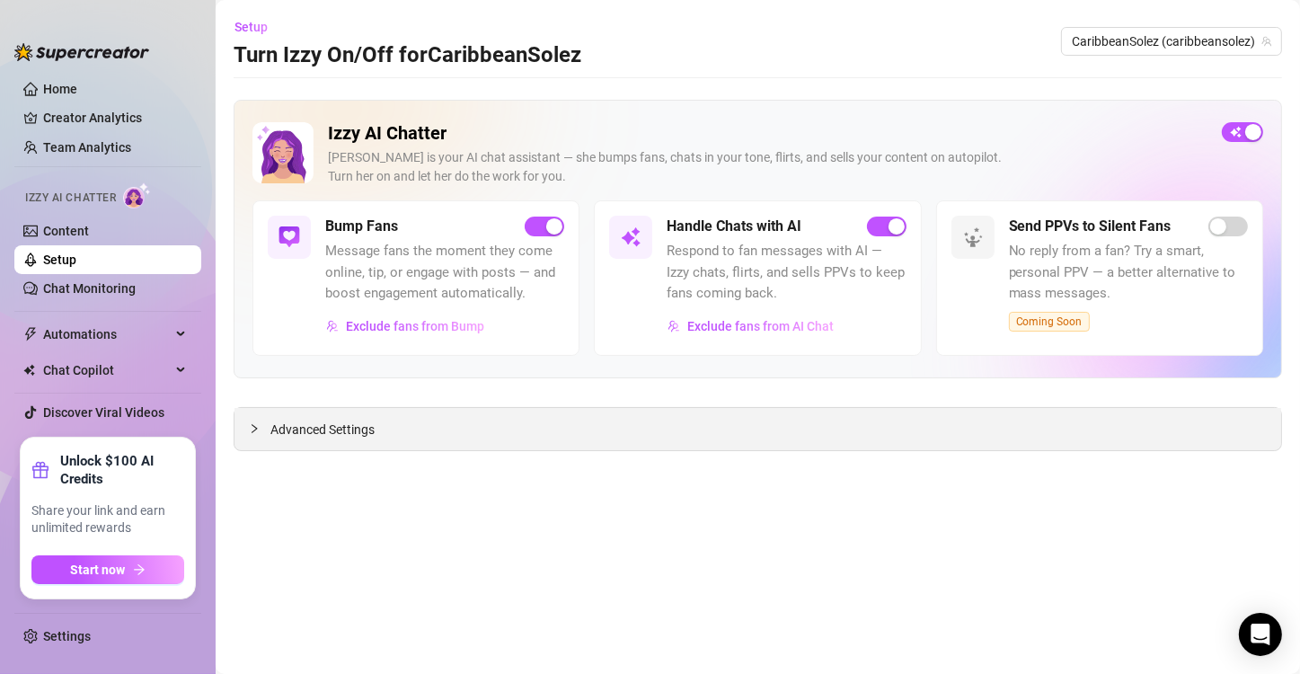
click at [253, 427] on icon "collapsed" at bounding box center [254, 428] width 11 height 11
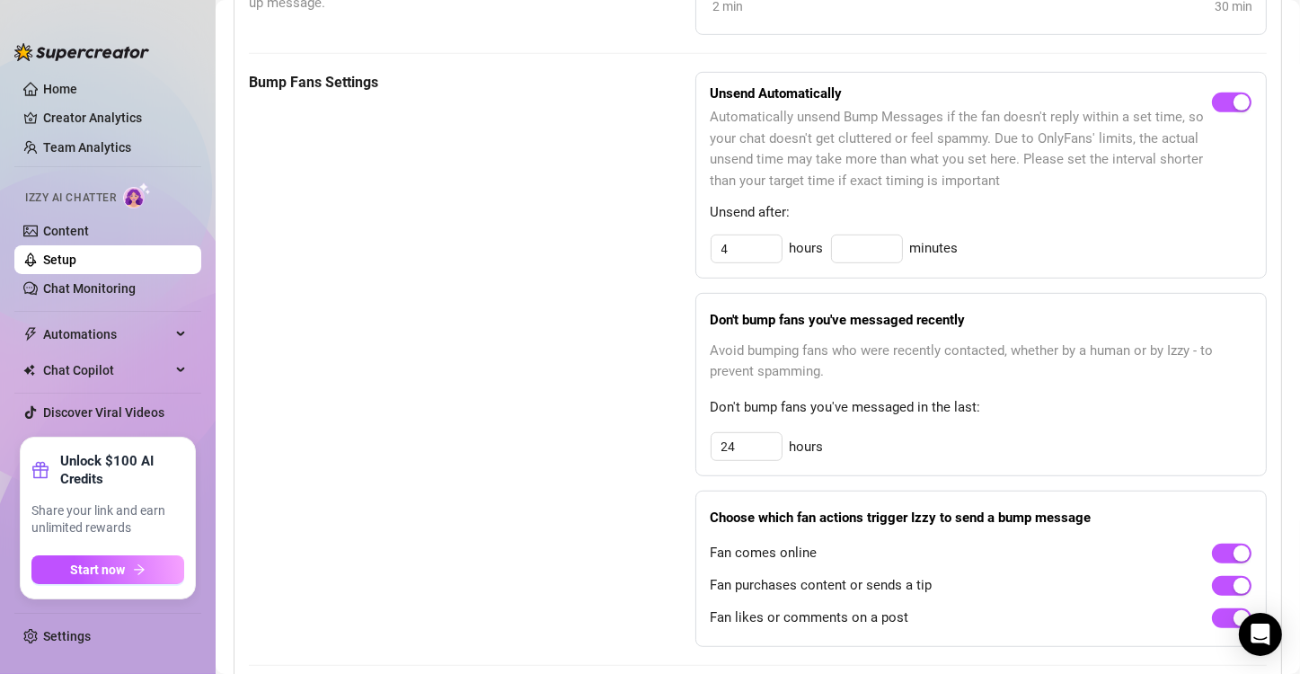
scroll to position [852, 0]
